Goal: Check status: Check status

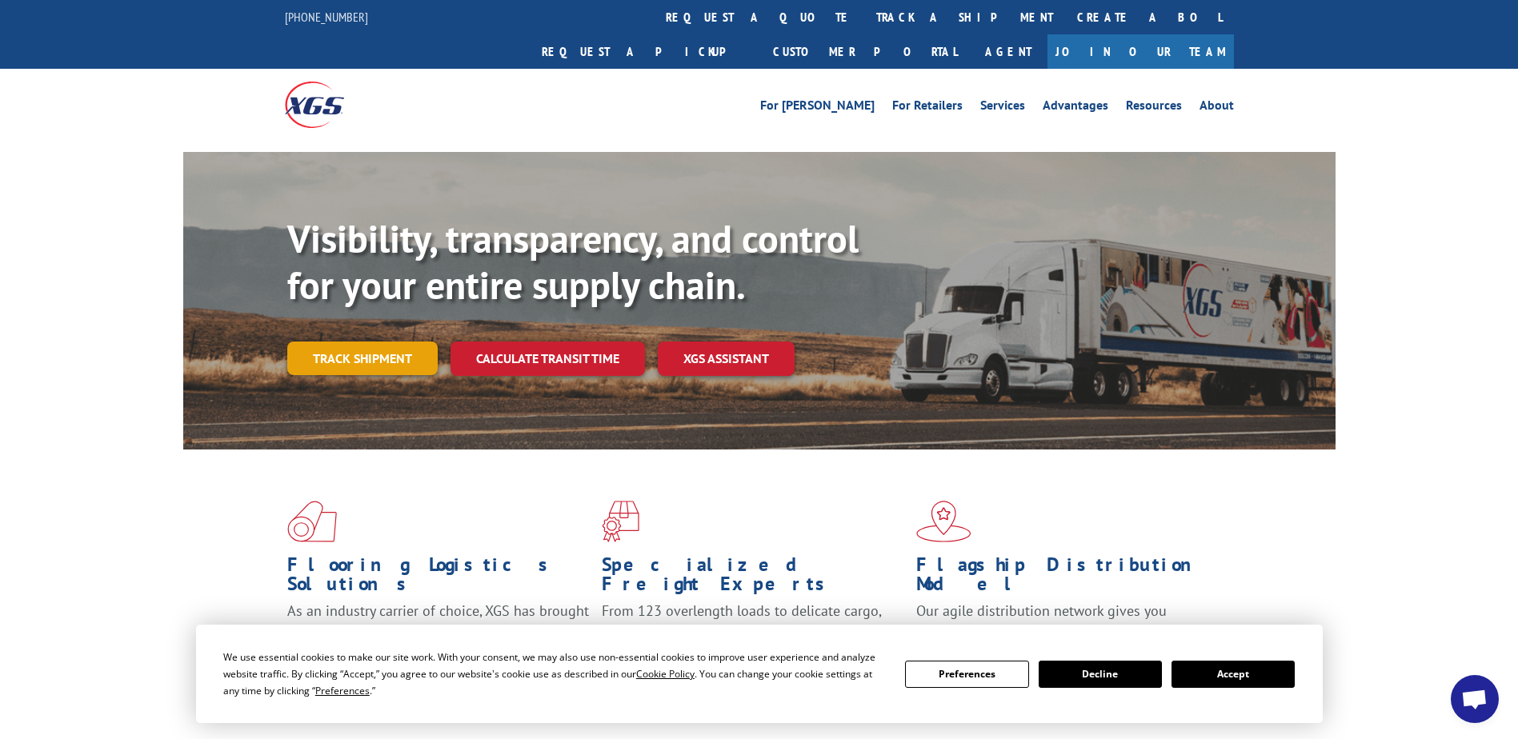
click at [376, 342] on link "Track shipment" at bounding box center [362, 359] width 150 height 34
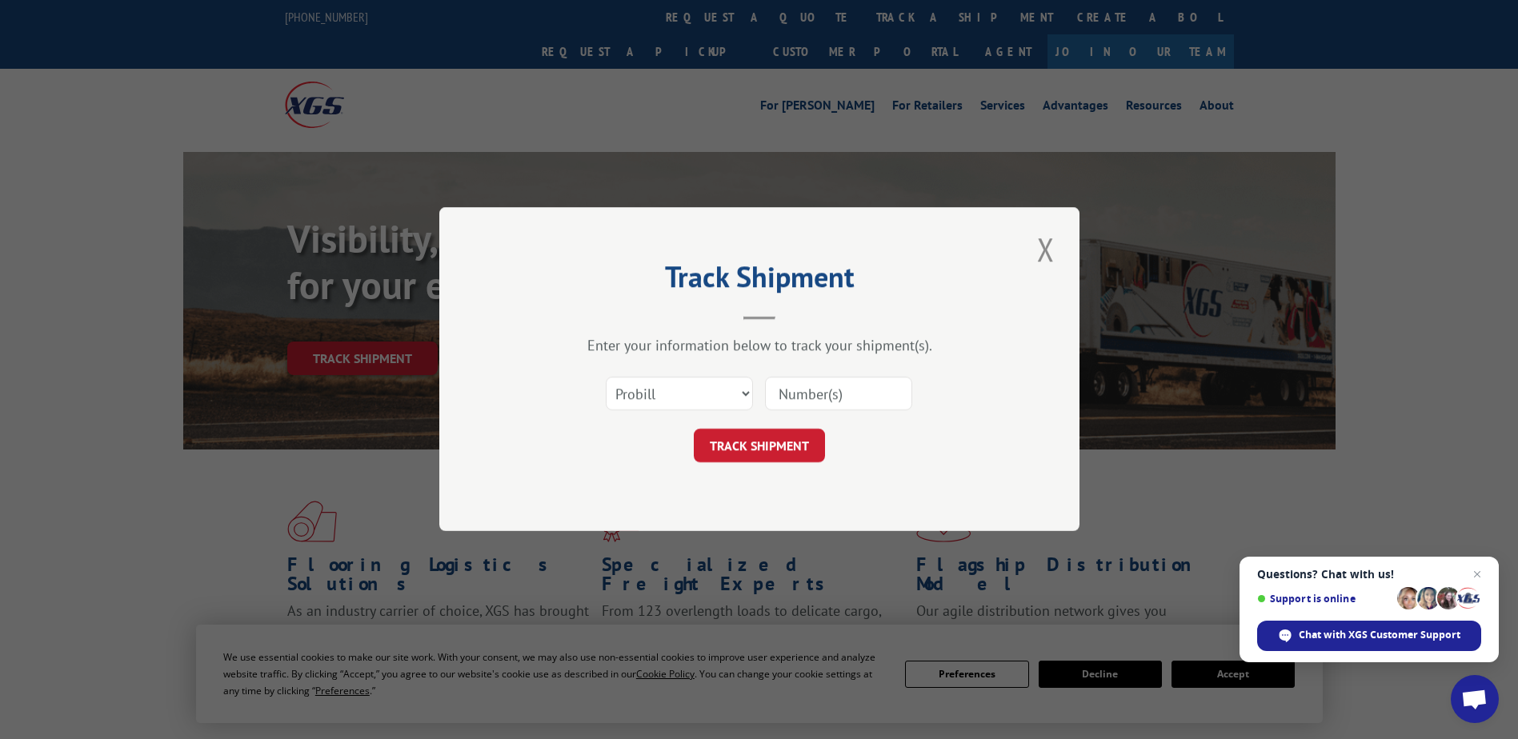
click at [822, 396] on input at bounding box center [838, 395] width 147 height 34
paste input "16891641"
type input "16891641"
click at [745, 393] on select "Select category... Probill BOL PO" at bounding box center [679, 395] width 147 height 34
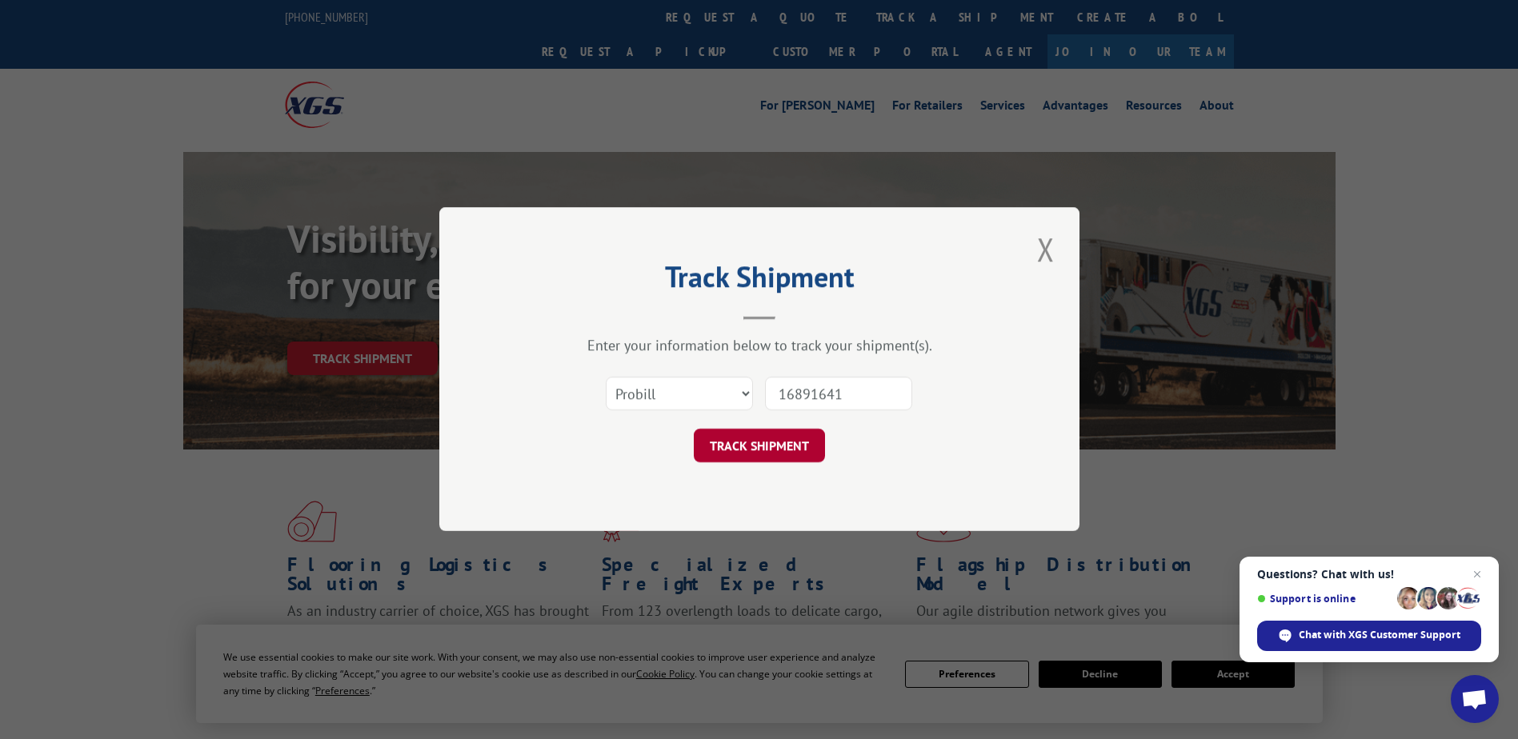
click at [775, 447] on button "TRACK SHIPMENT" at bounding box center [759, 447] width 131 height 34
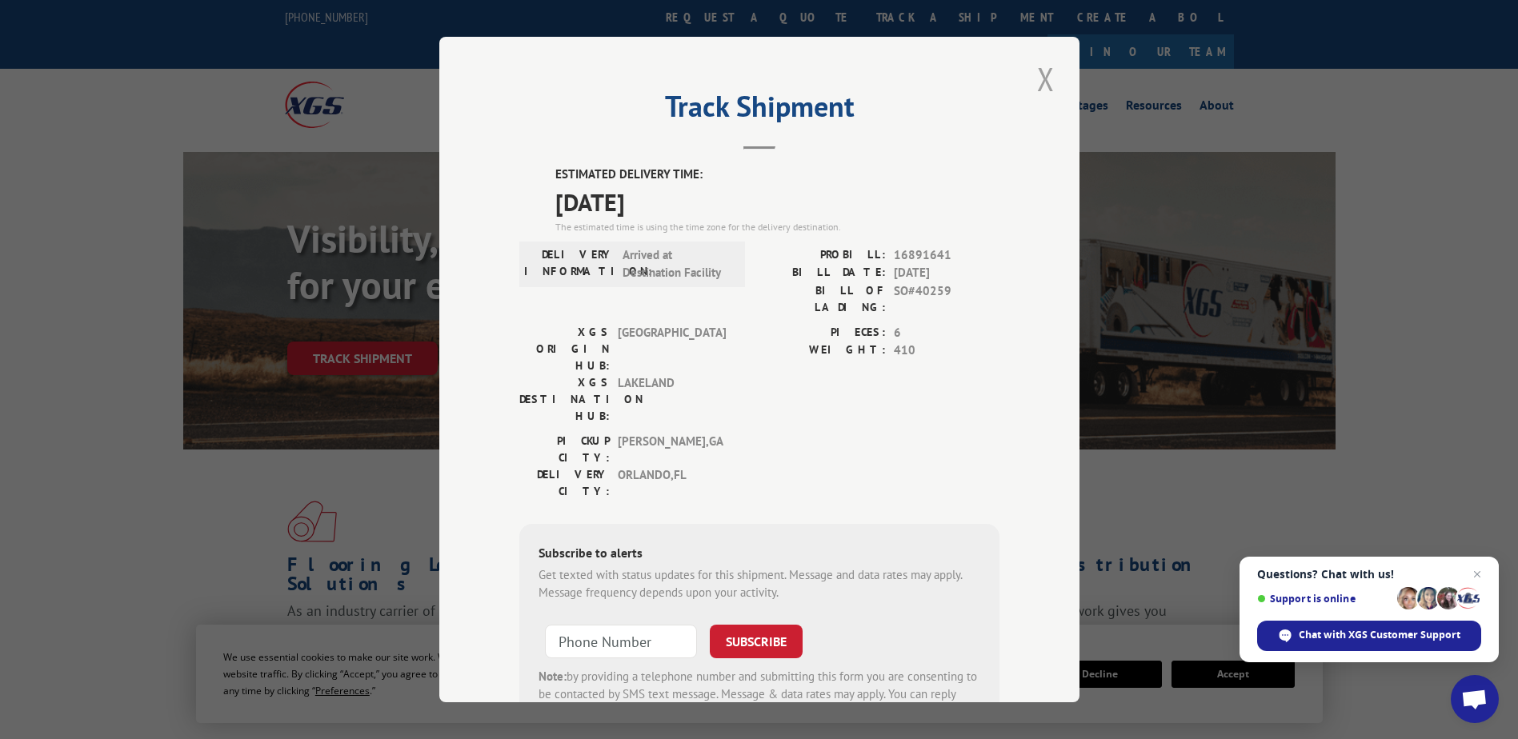
click at [1039, 87] on button "Close modal" at bounding box center [1045, 79] width 27 height 44
